Goal: Task Accomplishment & Management: Complete application form

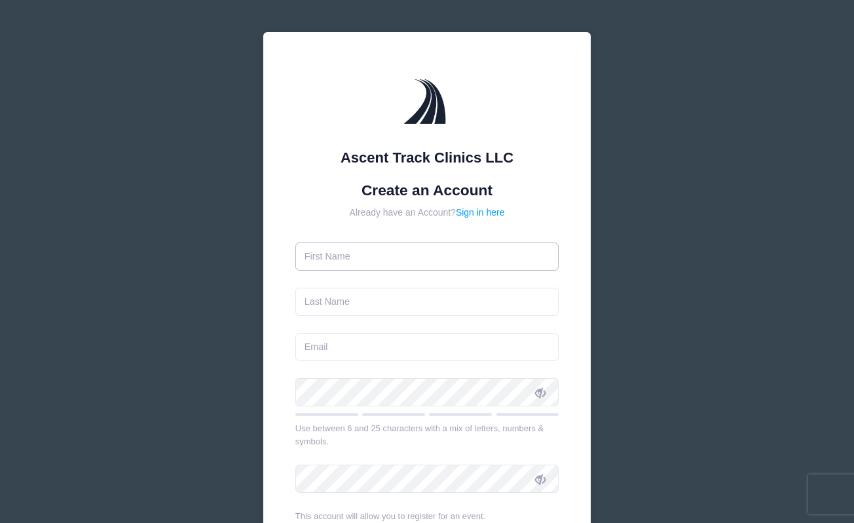
click at [356, 264] on input "text" at bounding box center [427, 256] width 264 height 28
type input "N"
type input "Satya"
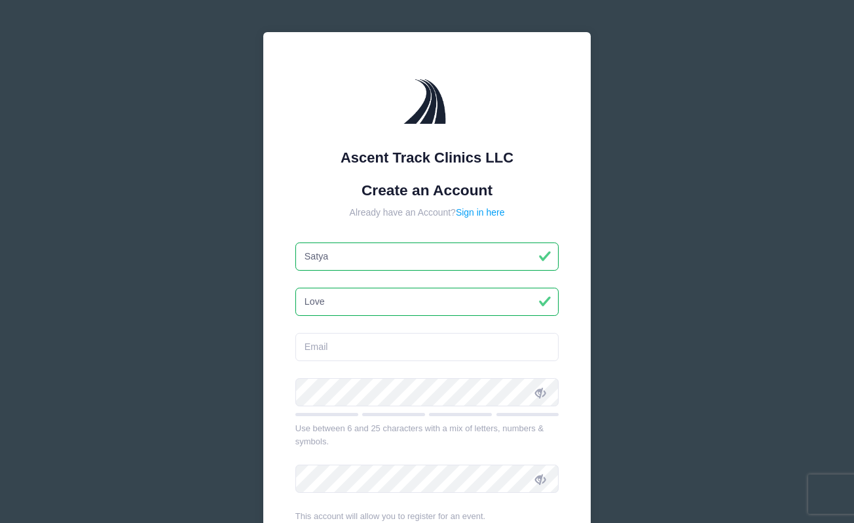
type input "Love"
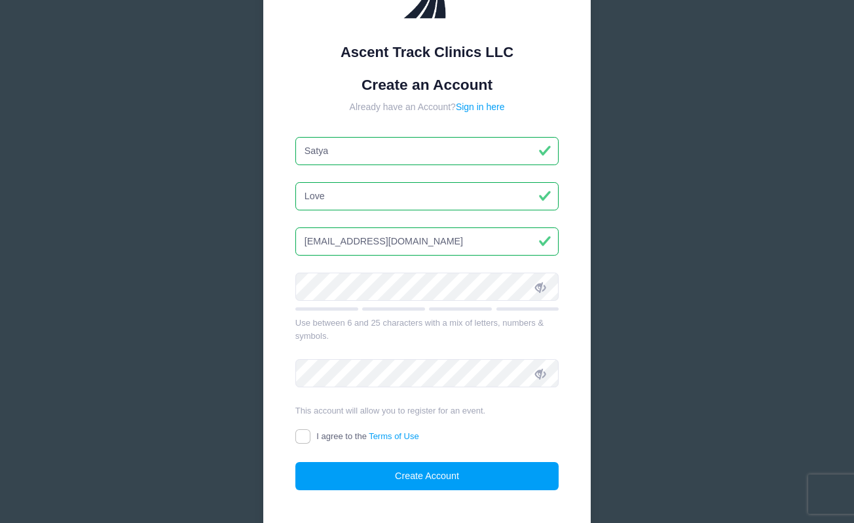
scroll to position [105, 0]
type input "[EMAIL_ADDRESS][DOMAIN_NAME]"
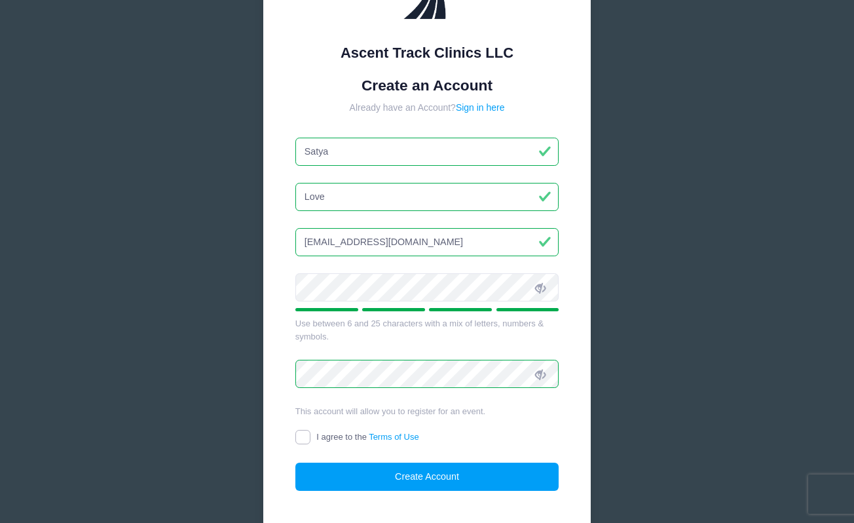
click at [303, 434] on input "I agree to the Terms of Use" at bounding box center [302, 437] width 15 height 15
checkbox input "true"
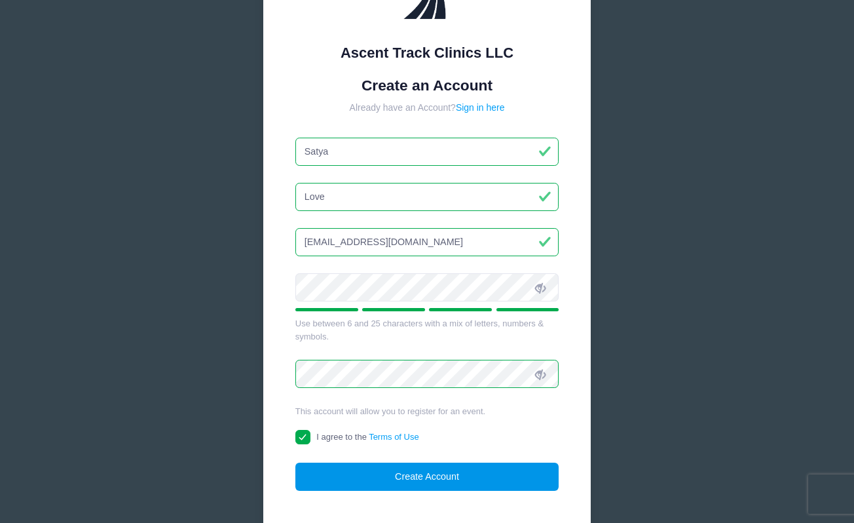
click at [390, 478] on button "Create Account" at bounding box center [427, 476] width 264 height 28
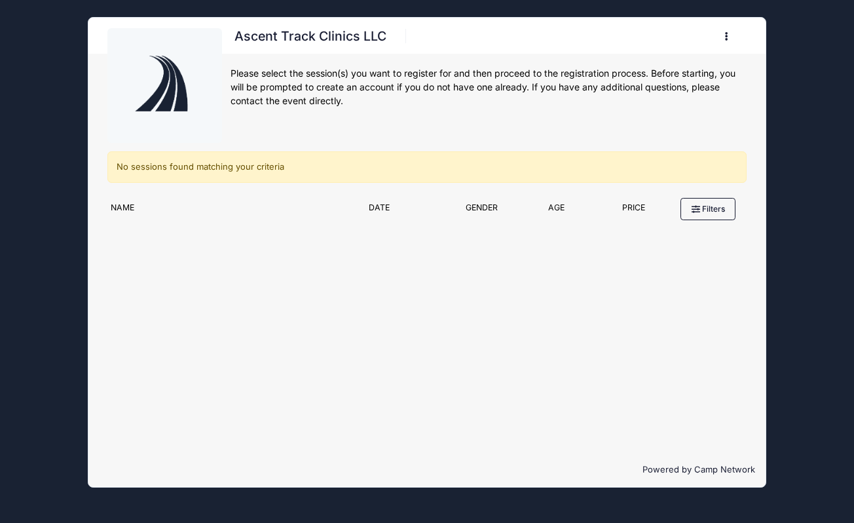
click at [728, 36] on button "button" at bounding box center [728, 36] width 35 height 23
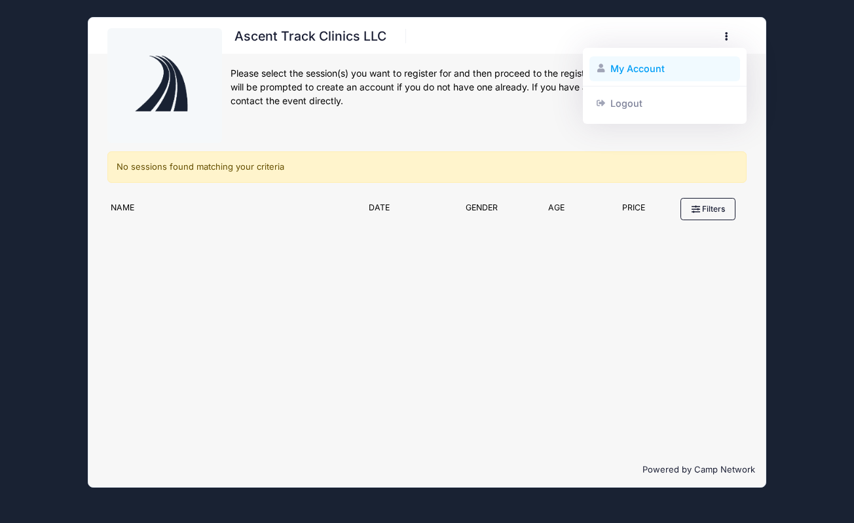
click at [660, 61] on link "My Account" at bounding box center [664, 68] width 151 height 25
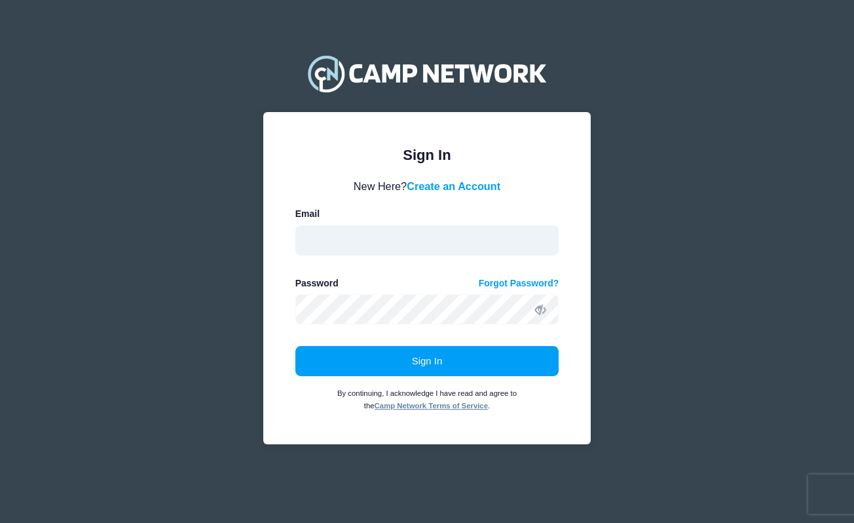
click at [374, 233] on input "email" at bounding box center [427, 240] width 264 height 30
type input "[EMAIL_ADDRESS][DOMAIN_NAME]"
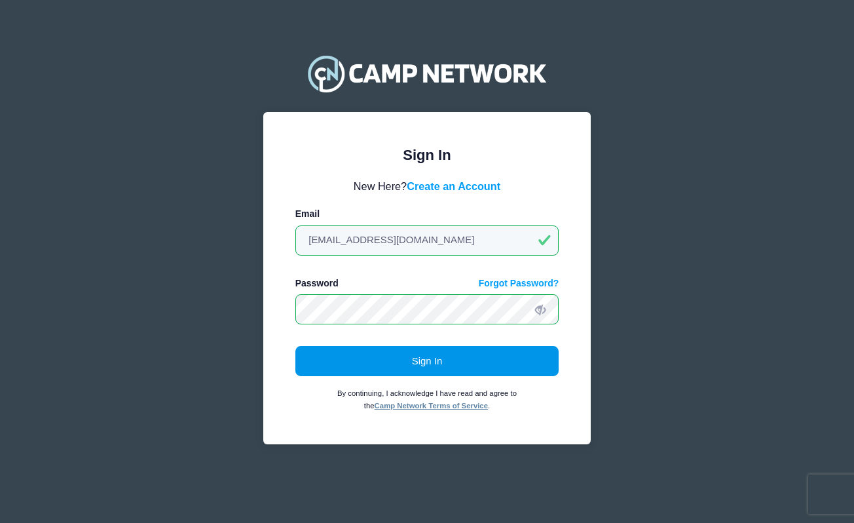
click at [416, 363] on button "Sign In" at bounding box center [427, 361] width 264 height 30
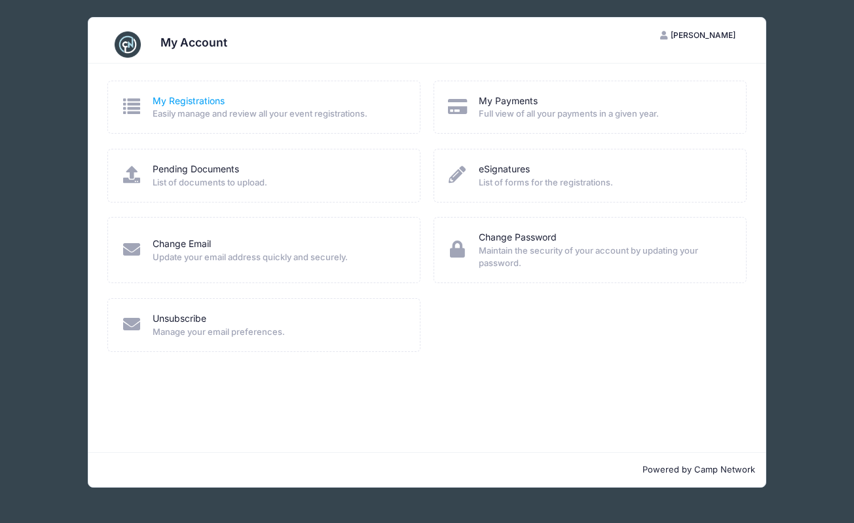
click at [193, 107] on link "My Registrations" at bounding box center [189, 101] width 72 height 14
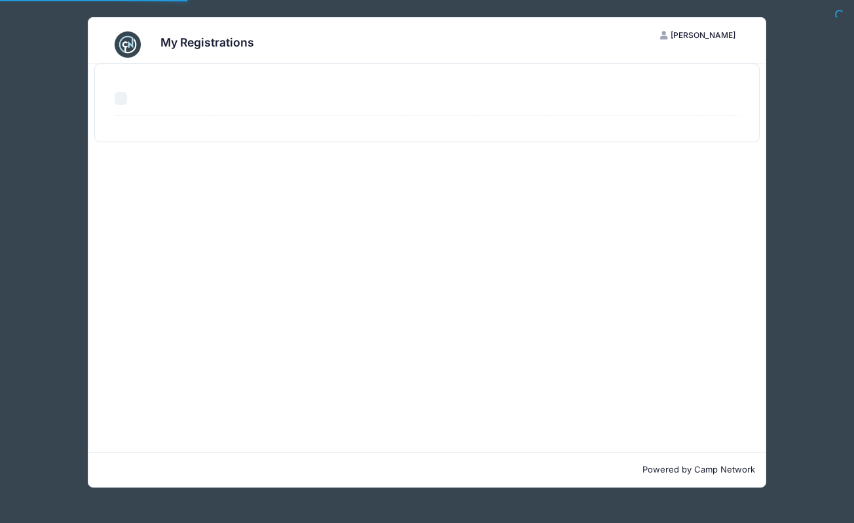
select select "50"
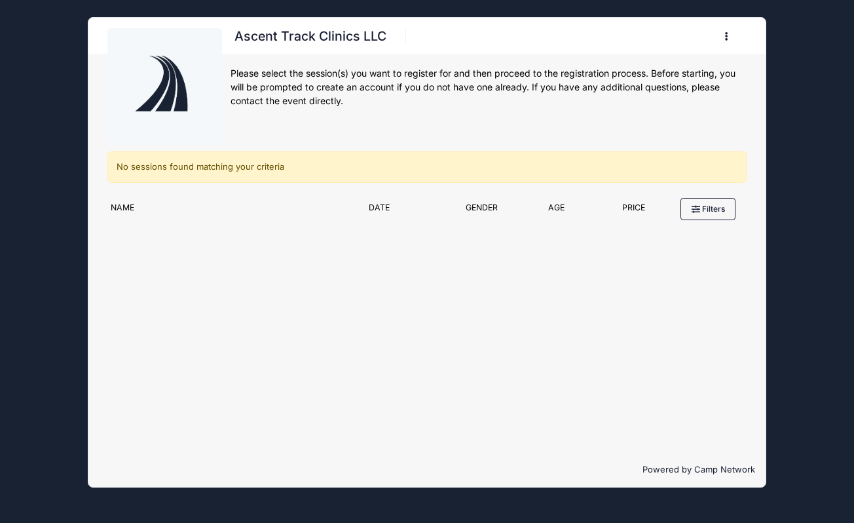
click at [305, 42] on h1 "Ascent Track Clinics LLC" at bounding box center [311, 36] width 160 height 23
click at [164, 93] on img at bounding box center [164, 86] width 98 height 98
